Goal: Task Accomplishment & Management: Manage account settings

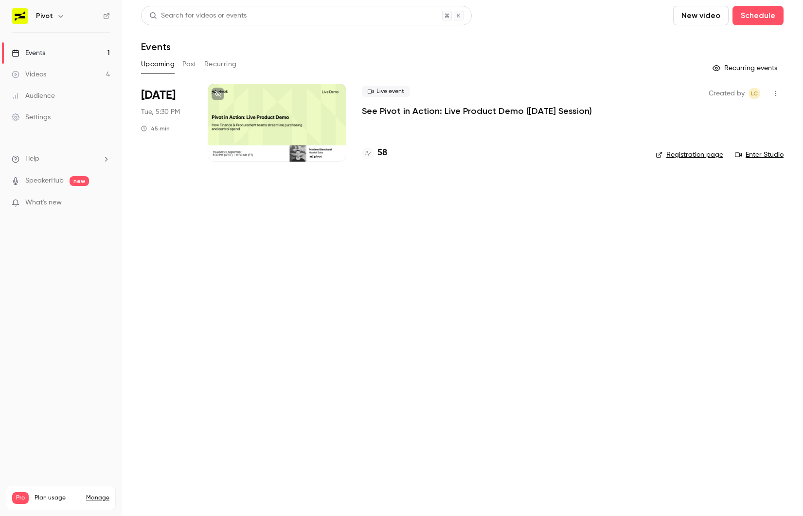
click at [412, 107] on p "See Pivot in Action: Live Product Demo ([DATE] Session)" at bounding box center [477, 111] width 230 height 12
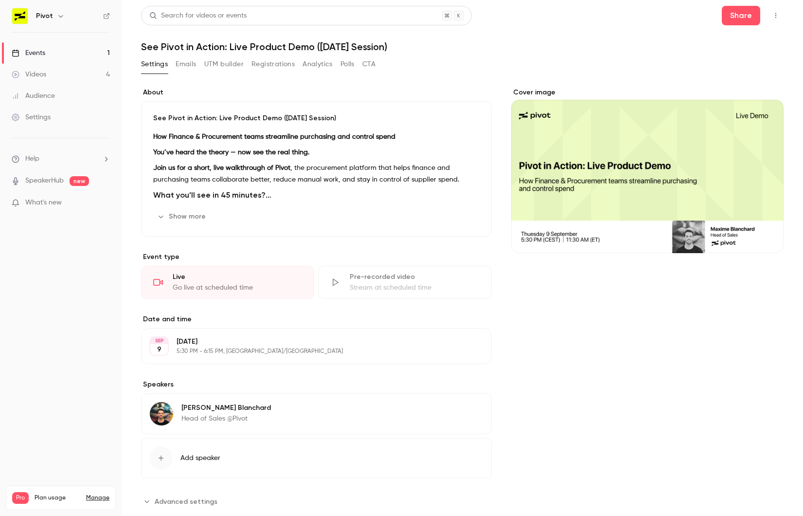
click at [191, 68] on button "Emails" at bounding box center [186, 64] width 20 height 16
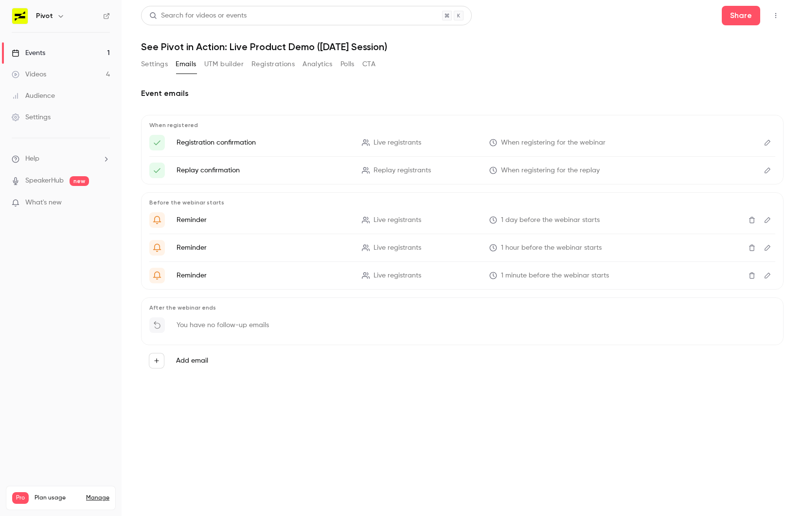
click at [261, 63] on button "Registrations" at bounding box center [272, 64] width 43 height 16
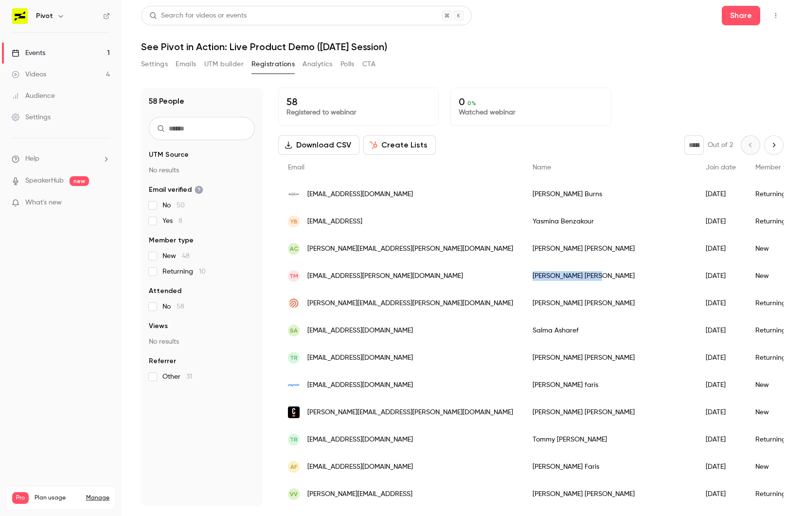
drag, startPoint x: 446, startPoint y: 272, endPoint x: 509, endPoint y: 272, distance: 62.3
click at [523, 272] on div "Thomas Matos" at bounding box center [609, 275] width 173 height 27
copy div "Thomas Matos"
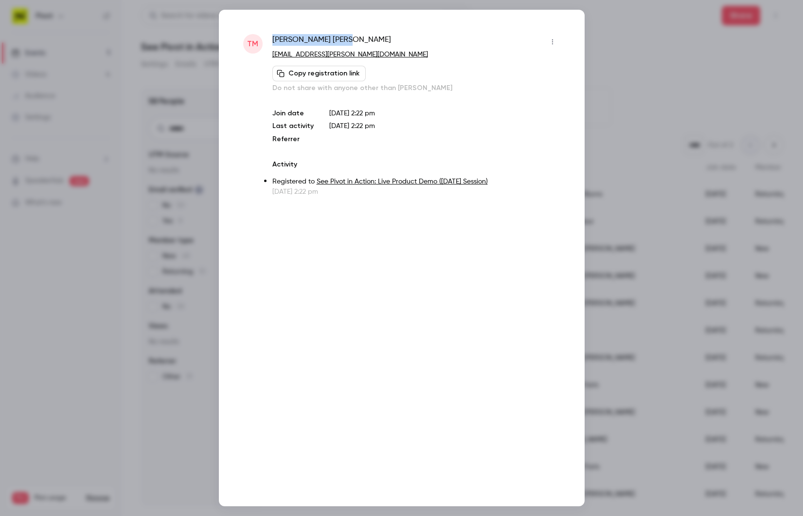
drag, startPoint x: 273, startPoint y: 36, endPoint x: 327, endPoint y: 41, distance: 54.2
click at [327, 41] on div "Thomas Matos" at bounding box center [416, 42] width 288 height 16
copy span "Thomas Matos"
click at [159, 256] on div at bounding box center [401, 258] width 803 height 516
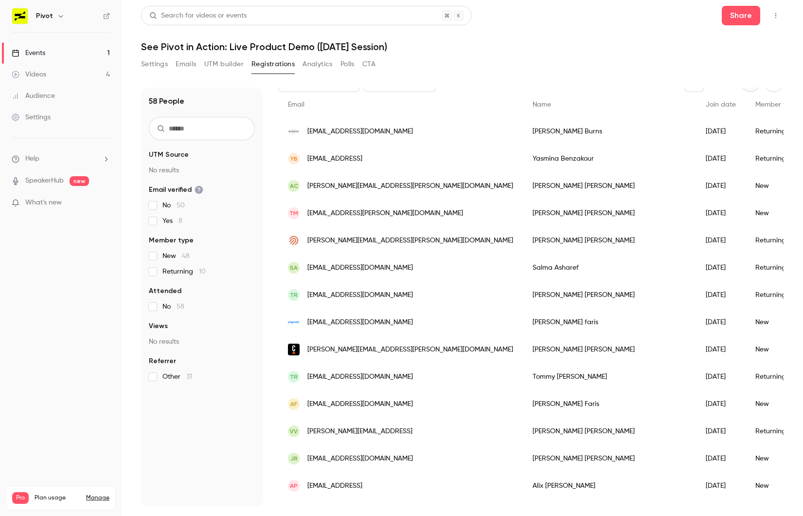
scroll to position [65, 0]
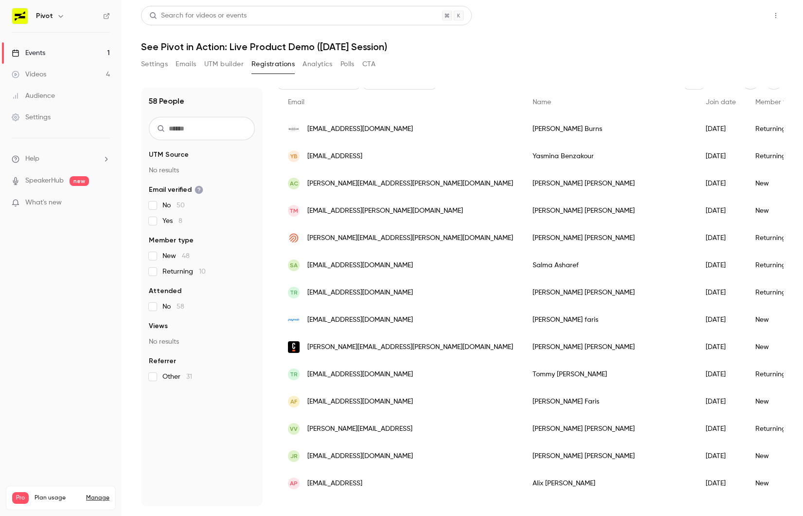
click at [735, 12] on button "Share" at bounding box center [741, 15] width 38 height 19
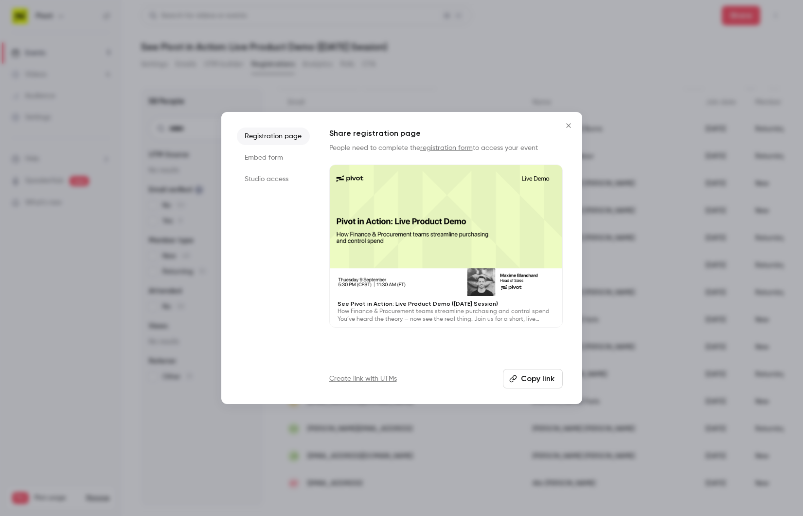
click at [424, 249] on div at bounding box center [446, 230] width 232 height 131
click at [284, 140] on li "Registration page" at bounding box center [273, 136] width 73 height 18
click at [285, 35] on div at bounding box center [401, 258] width 803 height 516
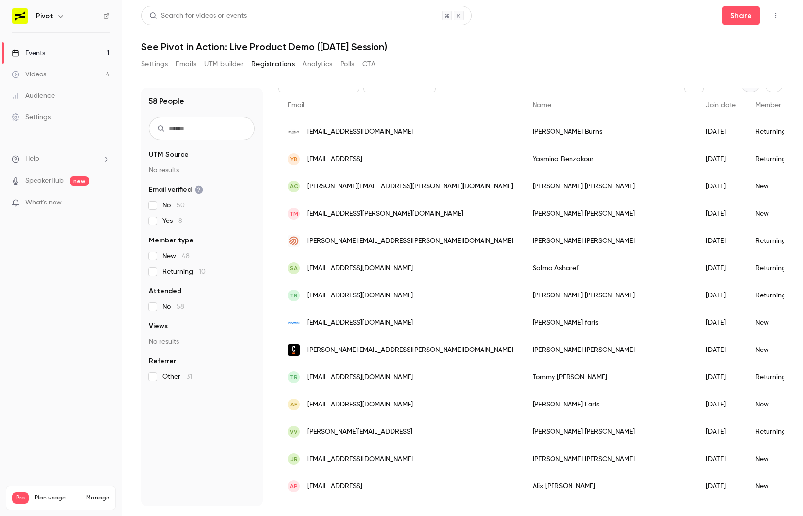
scroll to position [60, 0]
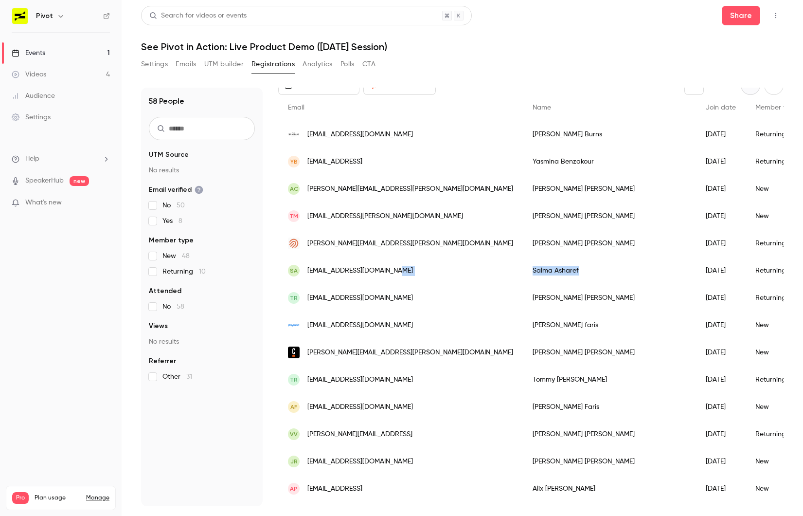
drag, startPoint x: 434, startPoint y: 272, endPoint x: 502, endPoint y: 272, distance: 68.6
click at [502, 272] on div "SA salma.asharef@hotmail.com Salma Asharef 2025/08/27 Returning No -" at bounding box center [764, 270] width 972 height 27
copy div "Salma Asharef"
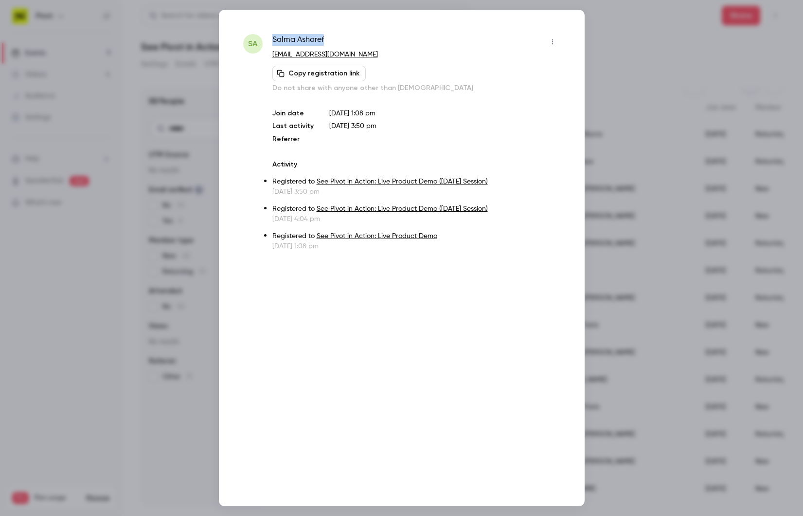
drag, startPoint x: 266, startPoint y: 38, endPoint x: 325, endPoint y: 37, distance: 59.8
click at [325, 37] on div "SA Salma Asharef salma.asharef@hotmail.com Copy registration link Do not share …" at bounding box center [401, 142] width 317 height 217
copy div "Salma Asharef"
click at [217, 280] on div at bounding box center [401, 258] width 803 height 516
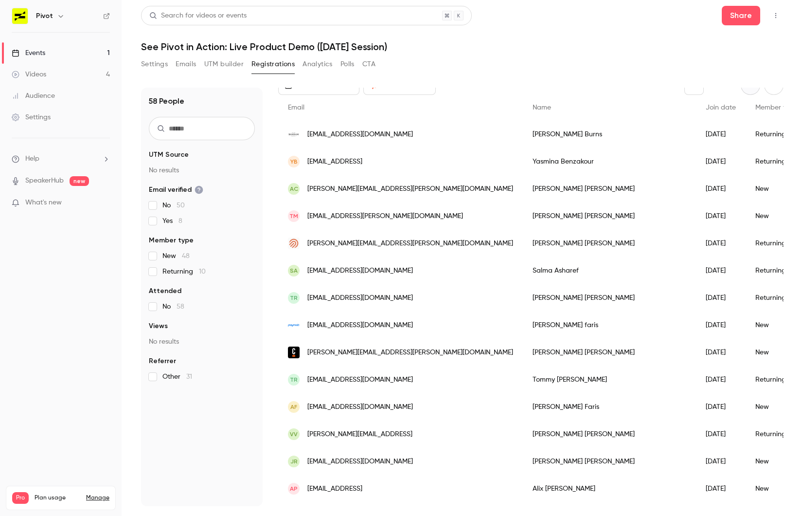
click at [523, 298] on div "Thomas Renée" at bounding box center [609, 297] width 173 height 27
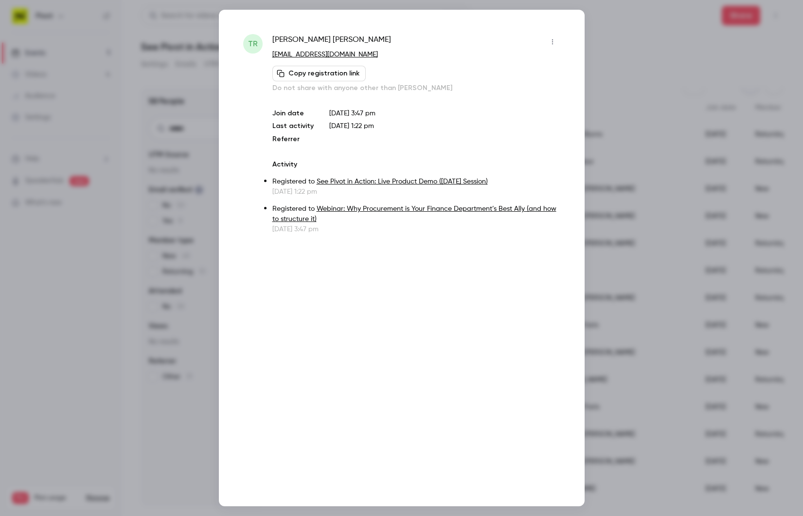
click at [281, 39] on span "Thomas Renée" at bounding box center [331, 42] width 119 height 16
drag, startPoint x: 281, startPoint y: 39, endPoint x: 321, endPoint y: 39, distance: 39.9
click at [321, 39] on span "Thomas Renée" at bounding box center [331, 42] width 119 height 16
copy span "Thomas Renée"
click at [181, 256] on div at bounding box center [401, 258] width 803 height 516
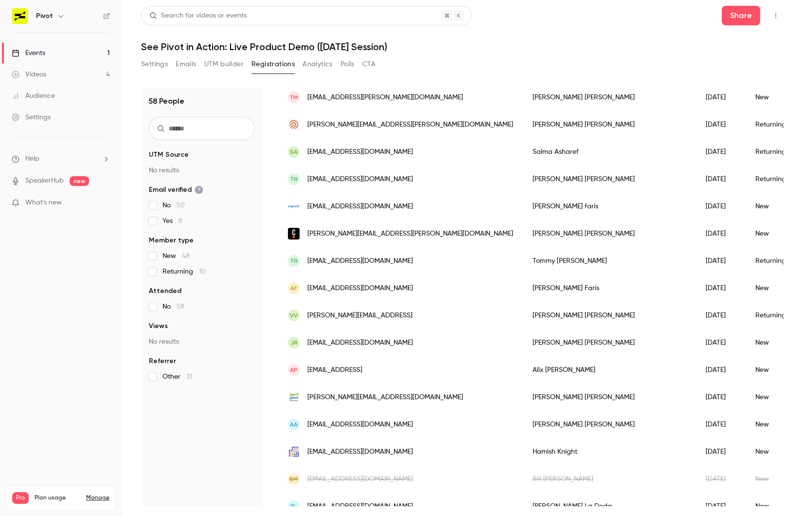
scroll to position [0, 0]
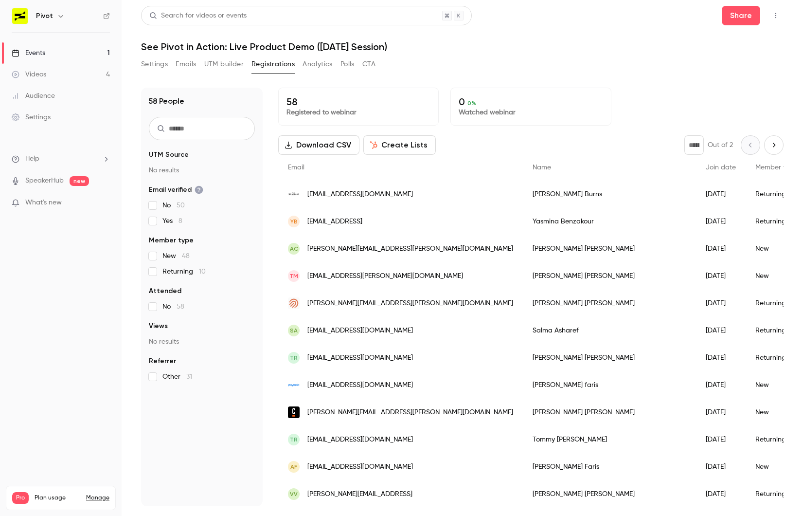
click at [48, 56] on link "Events 1" at bounding box center [61, 52] width 122 height 21
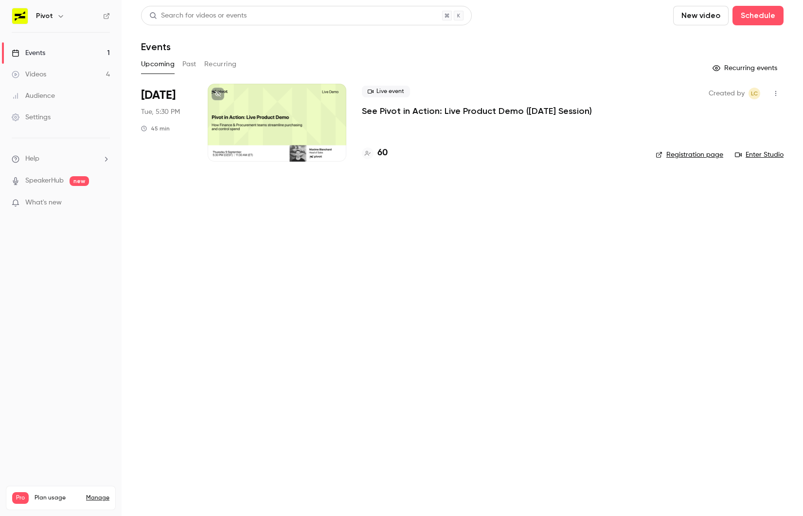
click at [400, 104] on div "Live event See Pivot in Action: Live Product Demo ([DATE] Session)" at bounding box center [501, 101] width 278 height 31
click at [389, 106] on p "See Pivot in Action: Live Product Demo ([DATE] Session)" at bounding box center [477, 111] width 230 height 12
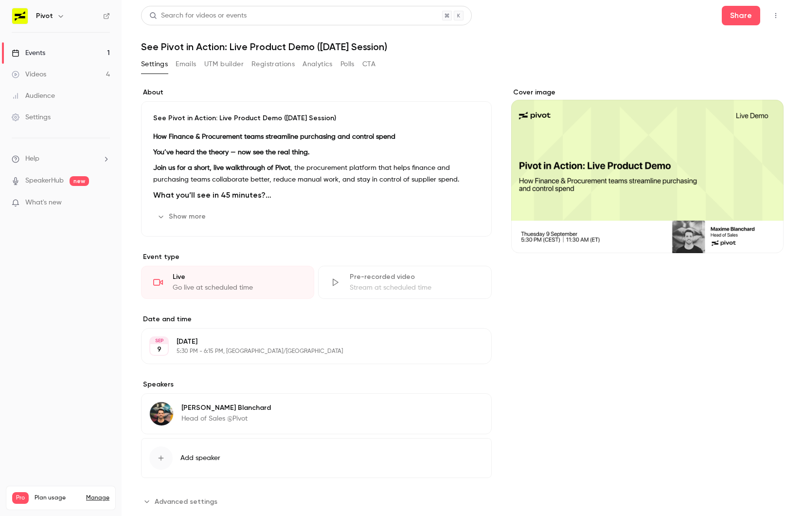
click at [765, 236] on icon "Cover image" at bounding box center [766, 235] width 11 height 8
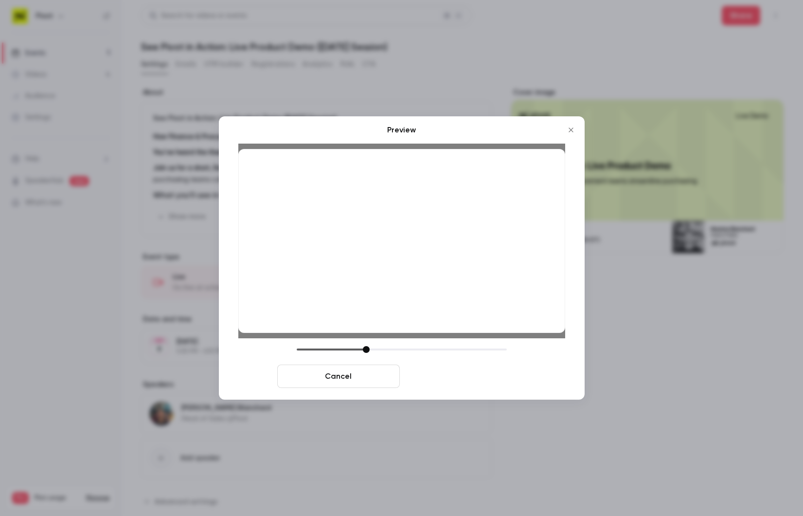
click at [472, 381] on button "Save cover" at bounding box center [465, 375] width 123 height 23
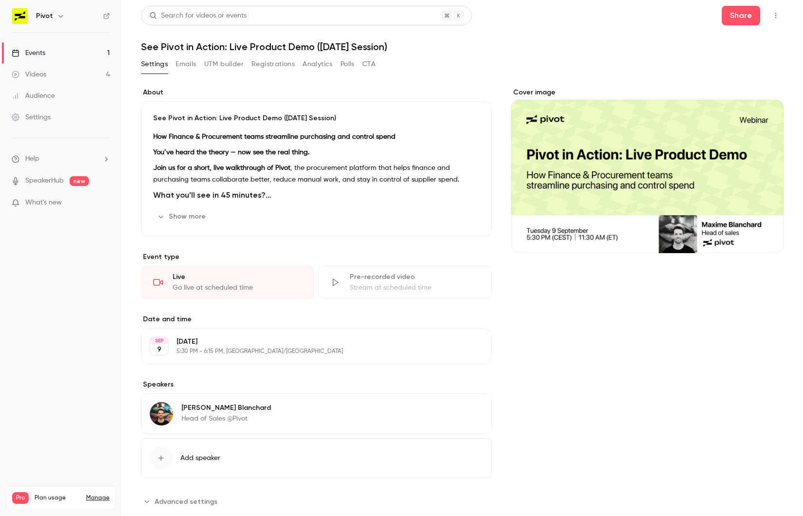
click at [51, 74] on link "Videos 4" at bounding box center [61, 74] width 122 height 21
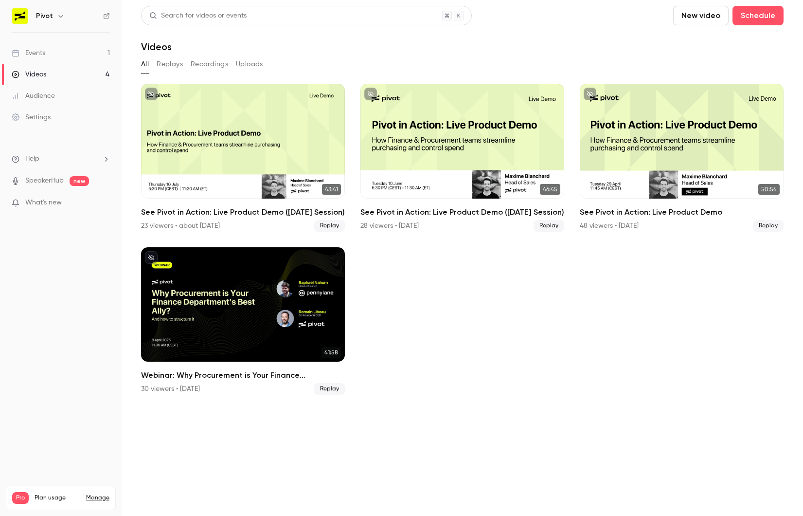
click at [54, 43] on link "Events 1" at bounding box center [61, 52] width 122 height 21
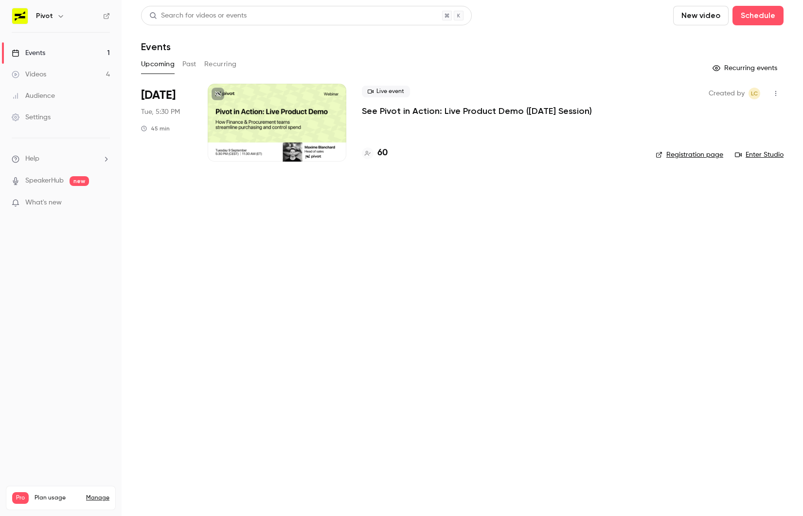
click at [250, 112] on div at bounding box center [277, 123] width 139 height 78
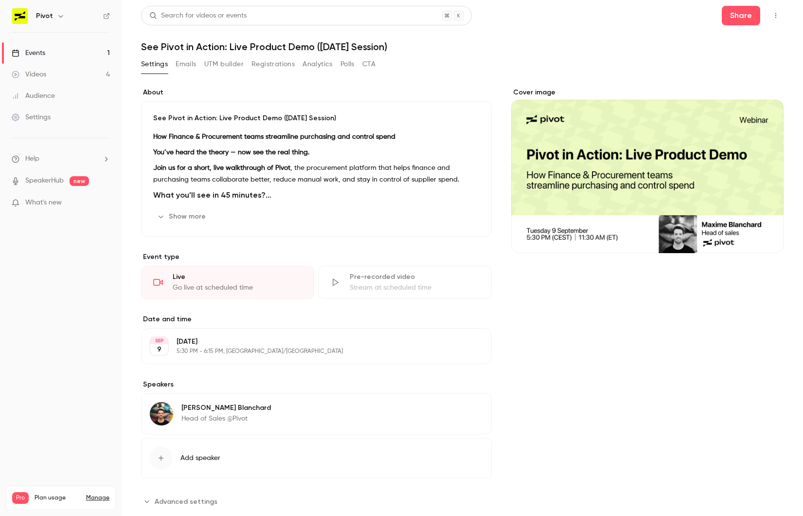
click at [263, 63] on button "Registrations" at bounding box center [272, 64] width 43 height 16
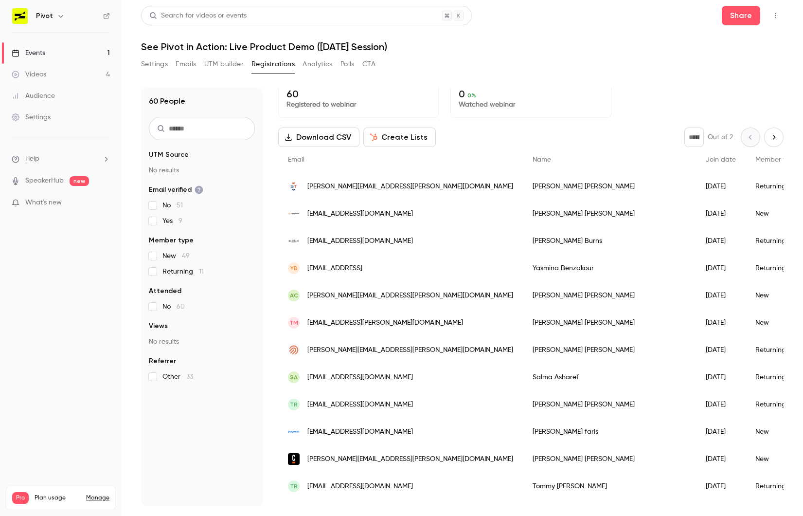
scroll to position [11, 0]
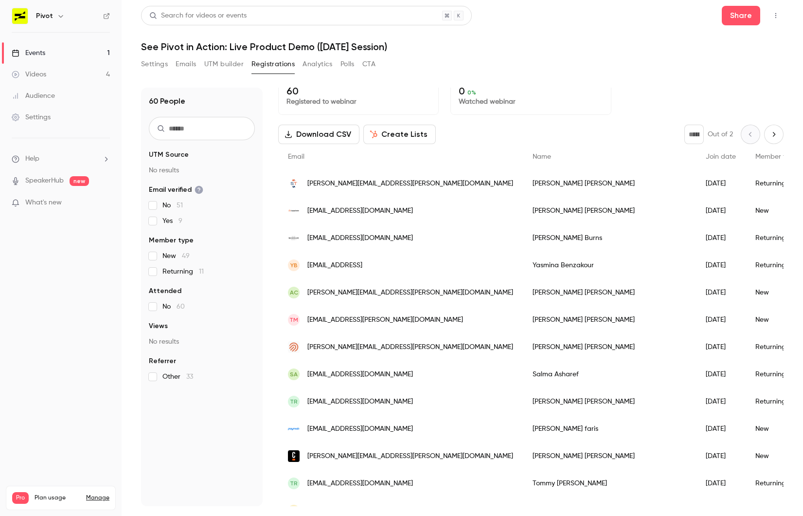
click at [542, 93] on p "0 0 %" at bounding box center [531, 91] width 144 height 12
